Goal: Information Seeking & Learning: Understand process/instructions

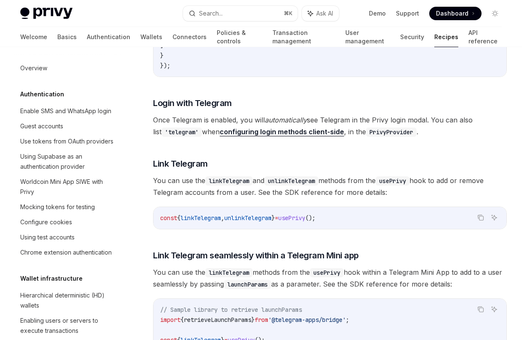
scroll to position [549, 0]
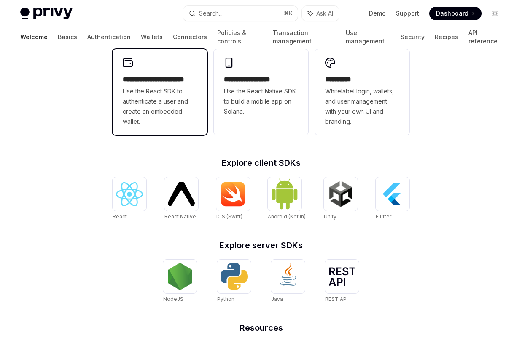
scroll to position [330, 0]
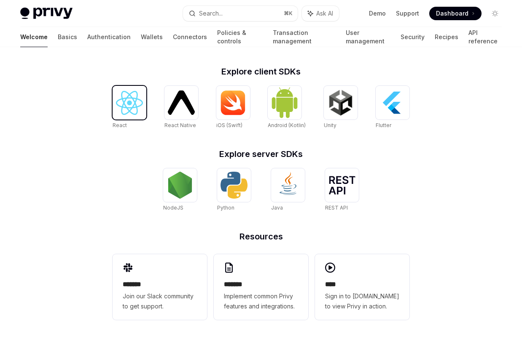
click at [131, 99] on img at bounding box center [129, 103] width 27 height 24
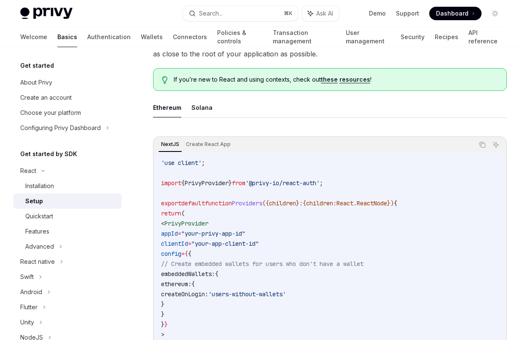
scroll to position [241, 0]
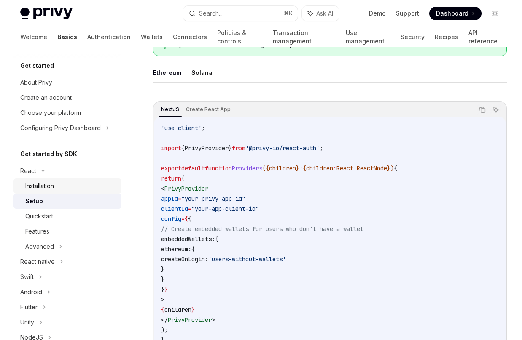
click at [101, 184] on div "Installation" at bounding box center [70, 186] width 91 height 10
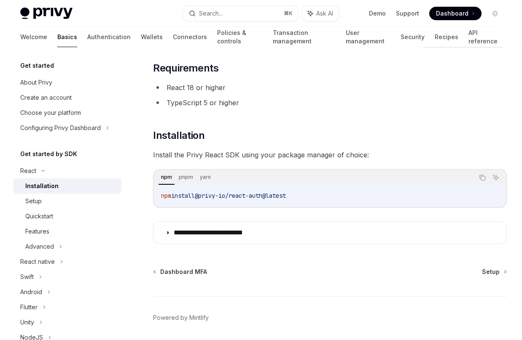
scroll to position [45, 0]
drag, startPoint x: 161, startPoint y: 196, endPoint x: 339, endPoint y: 196, distance: 177.8
click at [339, 196] on code "yarn add @privy-io/react-auth@latest" at bounding box center [330, 195] width 338 height 10
copy span "yarn add @privy-io/react-auth@latest"
click at [94, 204] on div "Setup" at bounding box center [70, 201] width 91 height 10
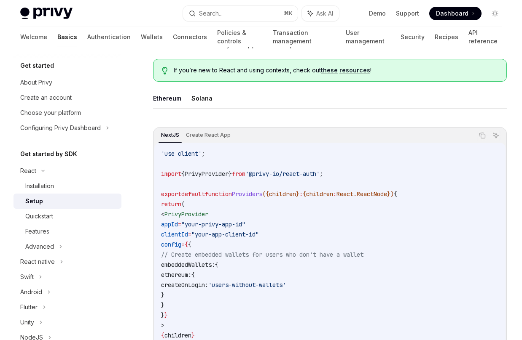
scroll to position [195, 0]
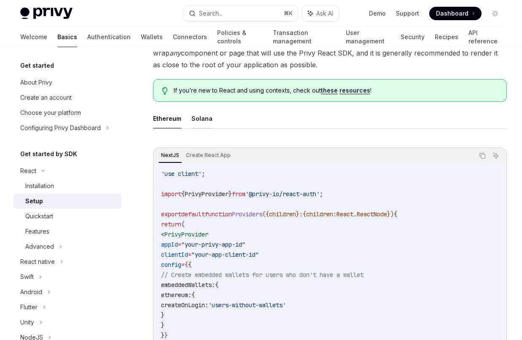
click at [208, 122] on button "Solana" at bounding box center [201, 119] width 21 height 20
click at [169, 123] on button "Ethereum" at bounding box center [167, 119] width 28 height 20
click at [198, 118] on button "Solana" at bounding box center [201, 119] width 21 height 20
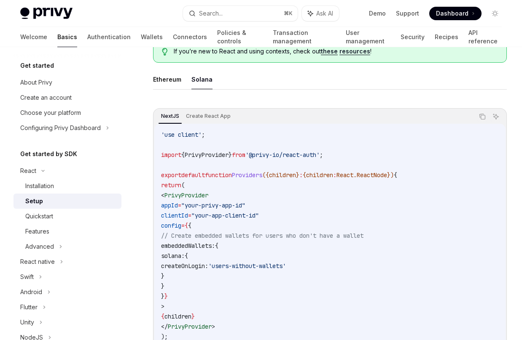
scroll to position [257, 0]
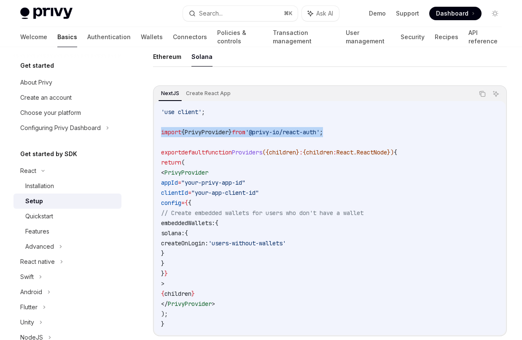
drag, startPoint x: 344, startPoint y: 131, endPoint x: 138, endPoint y: 131, distance: 205.6
copy span "import { PrivyProvider } from '@privy-io/react-auth' ;"
click at [222, 134] on span "PrivyProvider" at bounding box center [207, 133] width 44 height 8
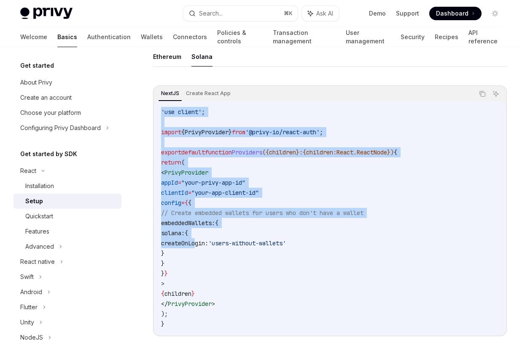
drag, startPoint x: 161, startPoint y: 107, endPoint x: 196, endPoint y: 247, distance: 143.7
click at [196, 244] on code "'use client' ; import { PrivyProvider } from '@privy-io/react-auth' ; export de…" at bounding box center [330, 218] width 338 height 222
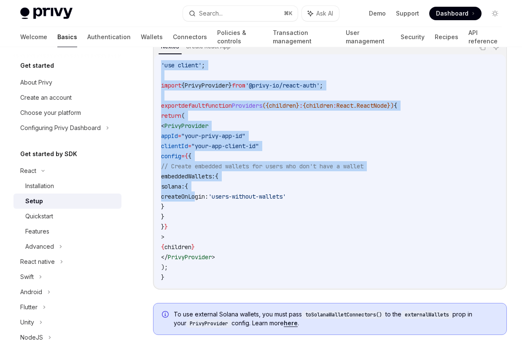
scroll to position [304, 0]
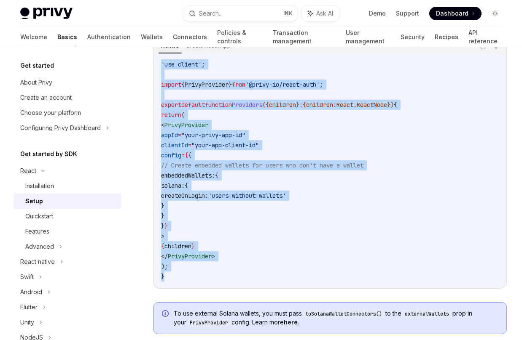
click at [189, 283] on div "'use client' ; import { PrivyProvider } from '@privy-io/react-auth' ; export de…" at bounding box center [329, 171] width 351 height 234
copy code "'use client' ; import { PrivyProvider } from '@privy-io/react-auth' ; export de…"
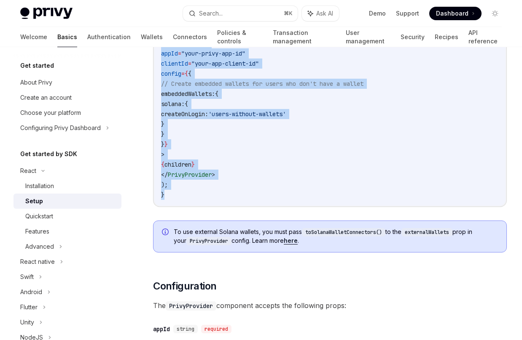
scroll to position [407, 0]
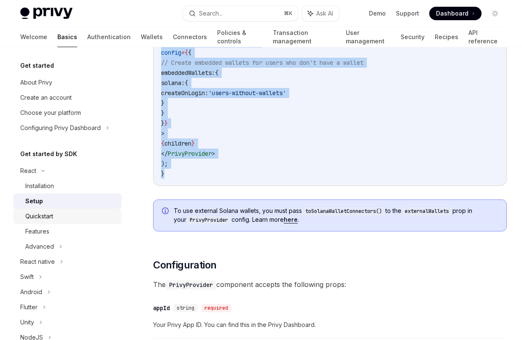
click at [64, 215] on div "Quickstart" at bounding box center [70, 217] width 91 height 10
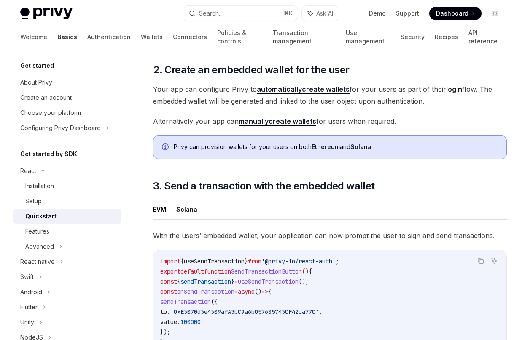
scroll to position [537, 0]
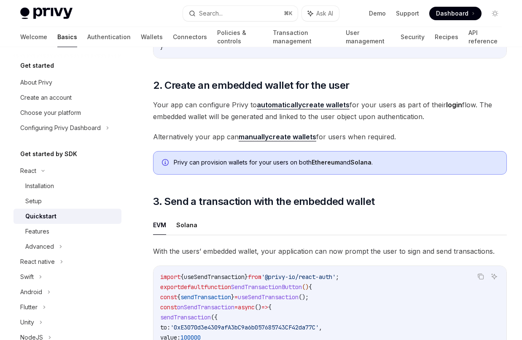
drag, startPoint x: 152, startPoint y: 115, endPoint x: 400, endPoint y: 145, distance: 250.1
click at [400, 145] on div "React Quickstart OpenAI Open in ChatGPT Learn how to authenticate users, create…" at bounding box center [250, 68] width 515 height 1082
copy div "Your app can configure Privy to automatically create wallets for your users as …"
click at [266, 141] on strong "manually" at bounding box center [253, 137] width 30 height 8
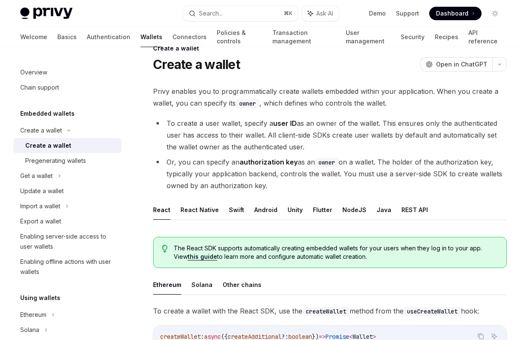
scroll to position [21, 0]
type textarea "*"
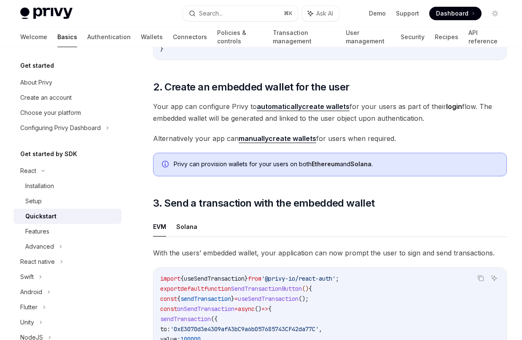
scroll to position [537, 0]
